Goal: Task Accomplishment & Management: Use online tool/utility

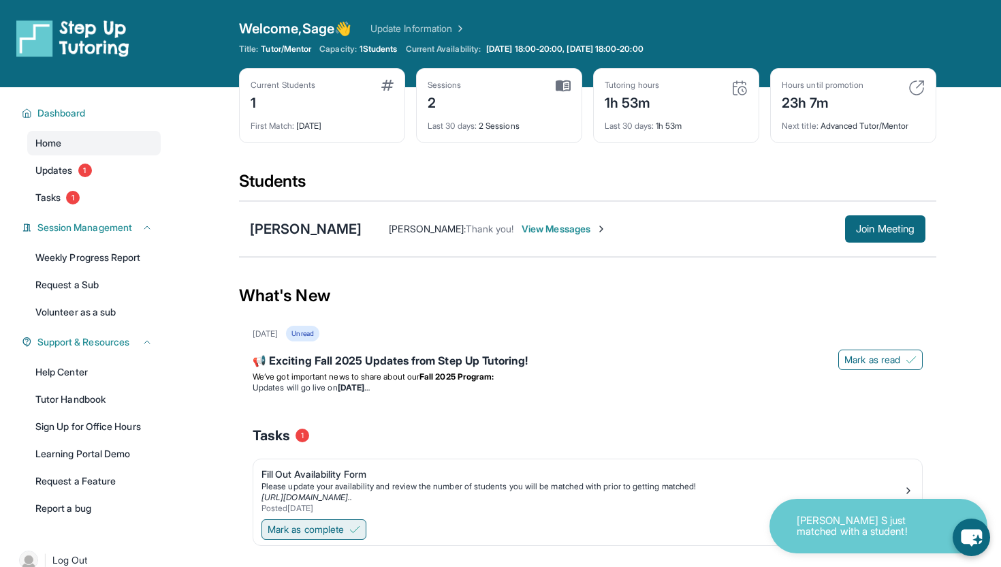
click at [313, 522] on button "Mark as complete" at bounding box center [314, 529] width 105 height 20
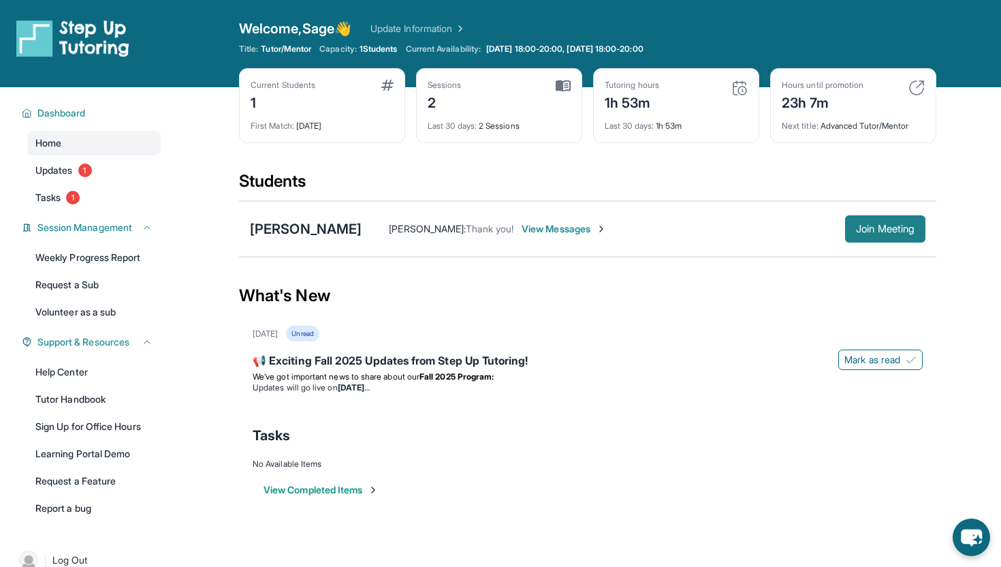
click at [901, 225] on span "Join Meeting" at bounding box center [885, 229] width 59 height 8
click at [553, 233] on span "View Messages" at bounding box center [564, 229] width 85 height 14
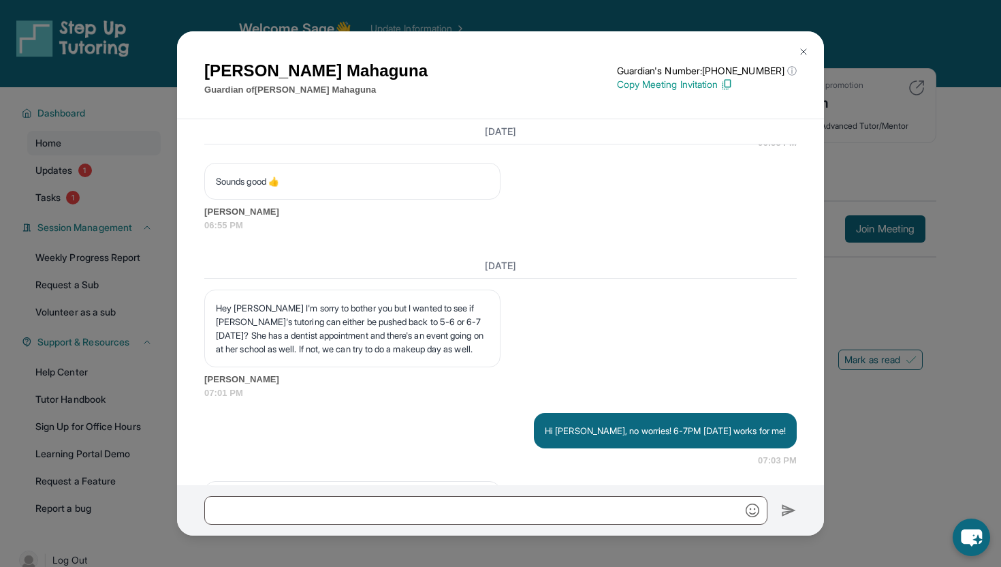
scroll to position [2755, 0]
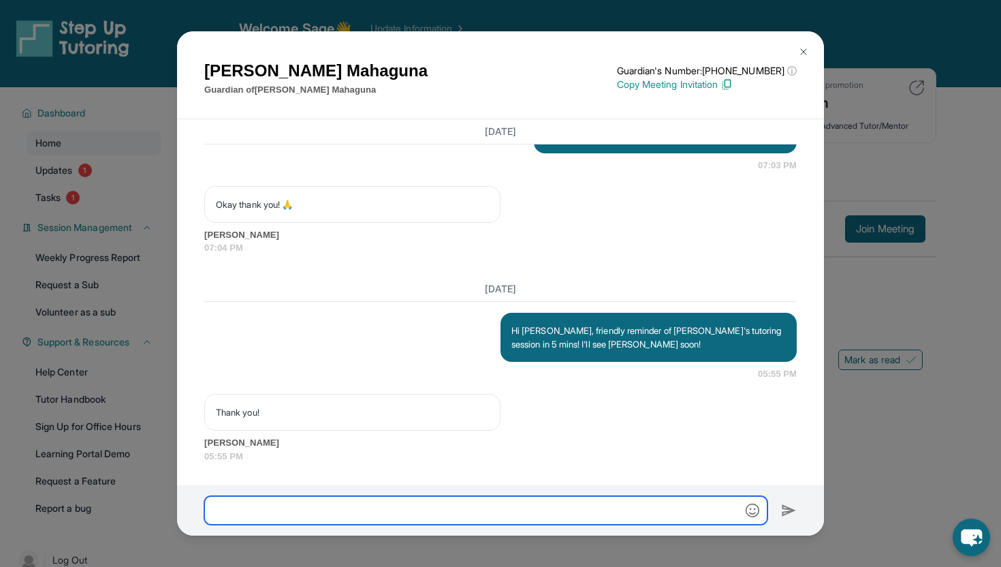
click at [495, 510] on input "text" at bounding box center [485, 510] width 563 height 29
type input "**********"
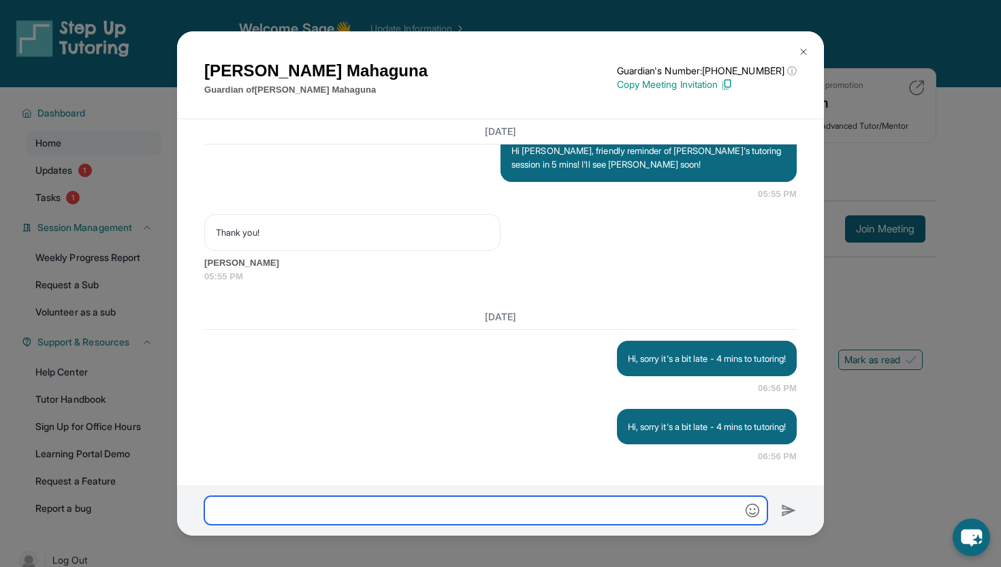
scroll to position [2935, 0]
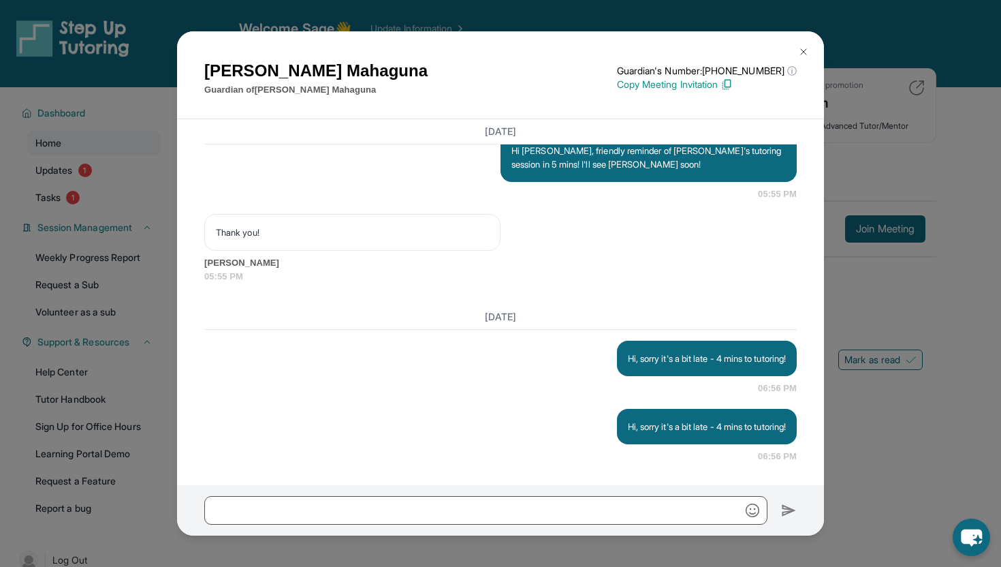
click at [803, 51] on img at bounding box center [803, 51] width 11 height 11
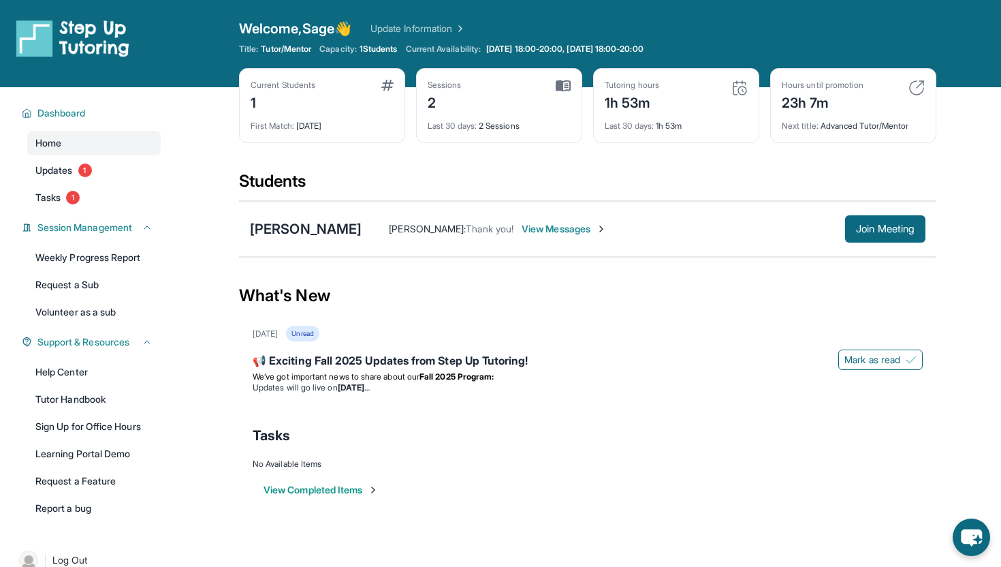
click at [533, 228] on span "View Messages" at bounding box center [564, 229] width 85 height 14
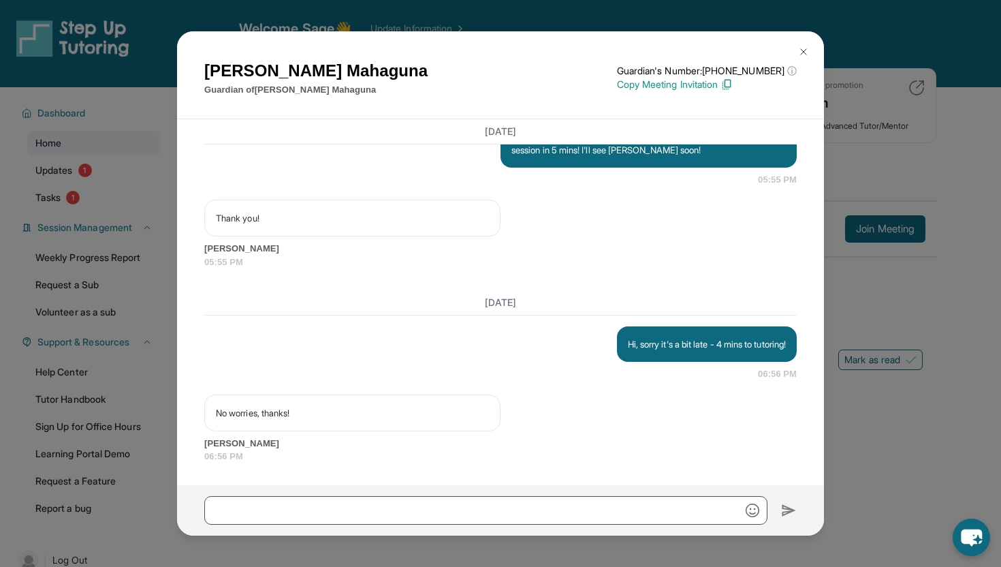
scroll to position [8, 0]
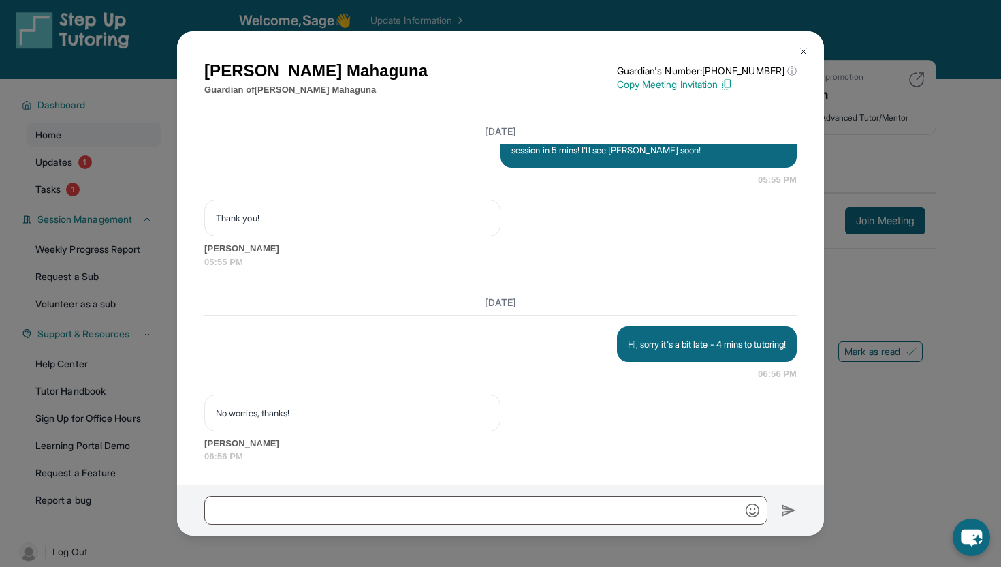
click at [801, 53] on img at bounding box center [803, 51] width 11 height 11
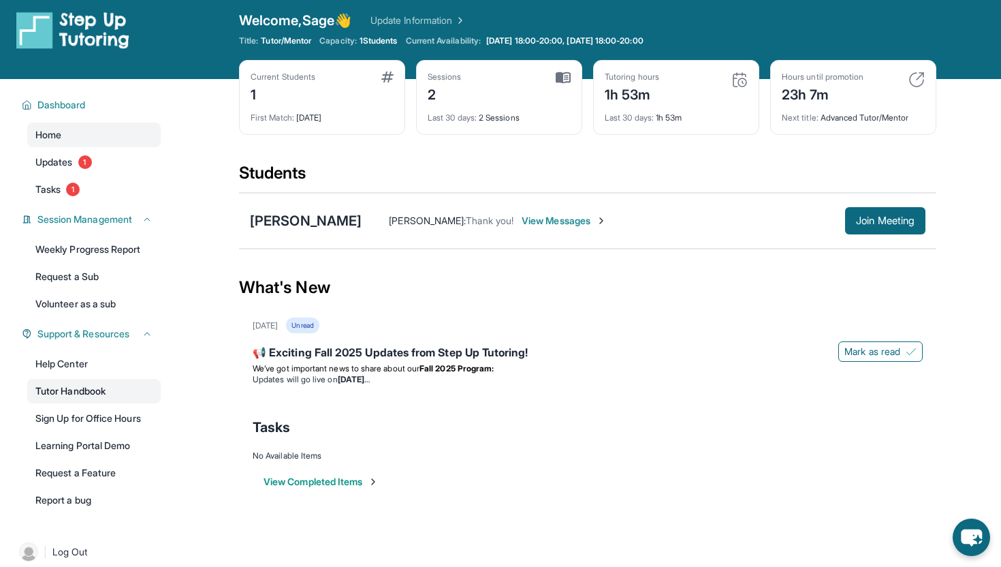
scroll to position [17, 0]
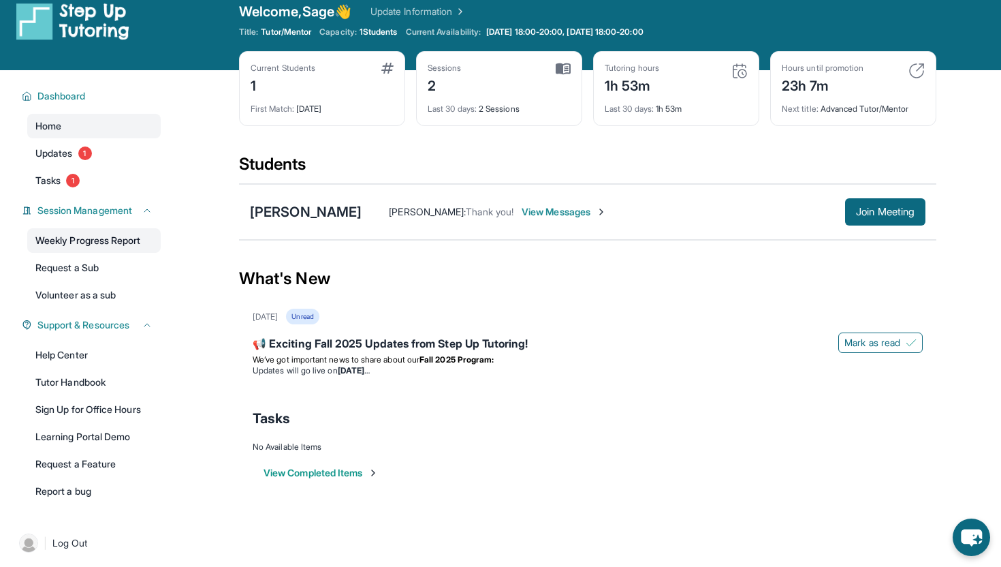
click at [107, 241] on link "Weekly Progress Report" at bounding box center [94, 240] width 134 height 25
